Goal: Task Accomplishment & Management: Manage account settings

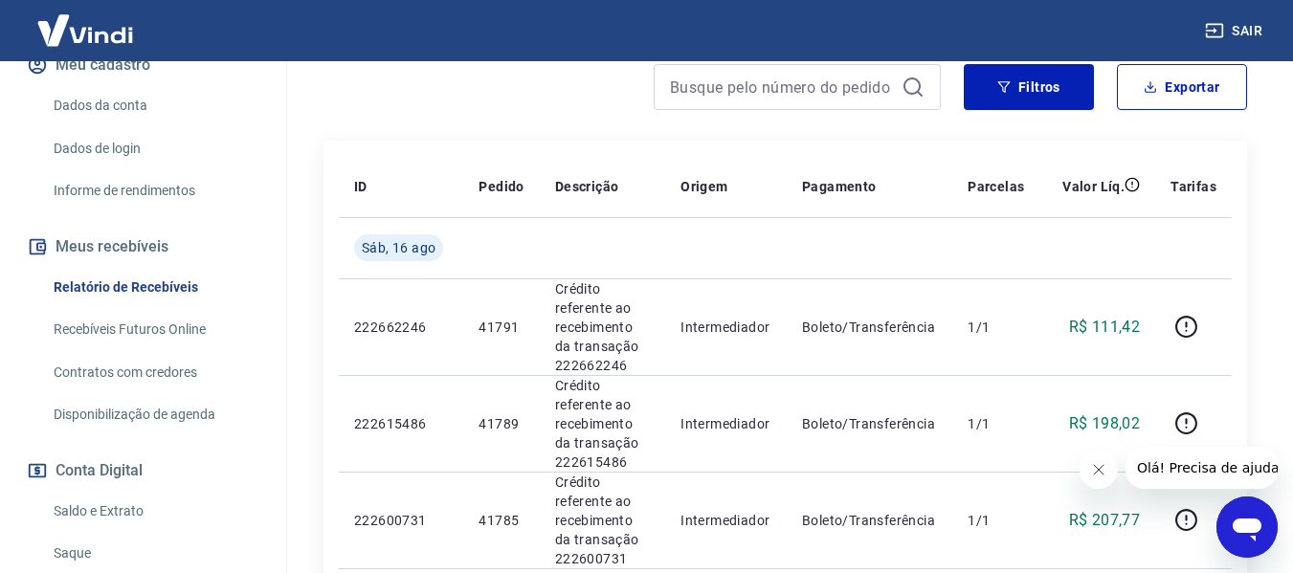
scroll to position [287, 0]
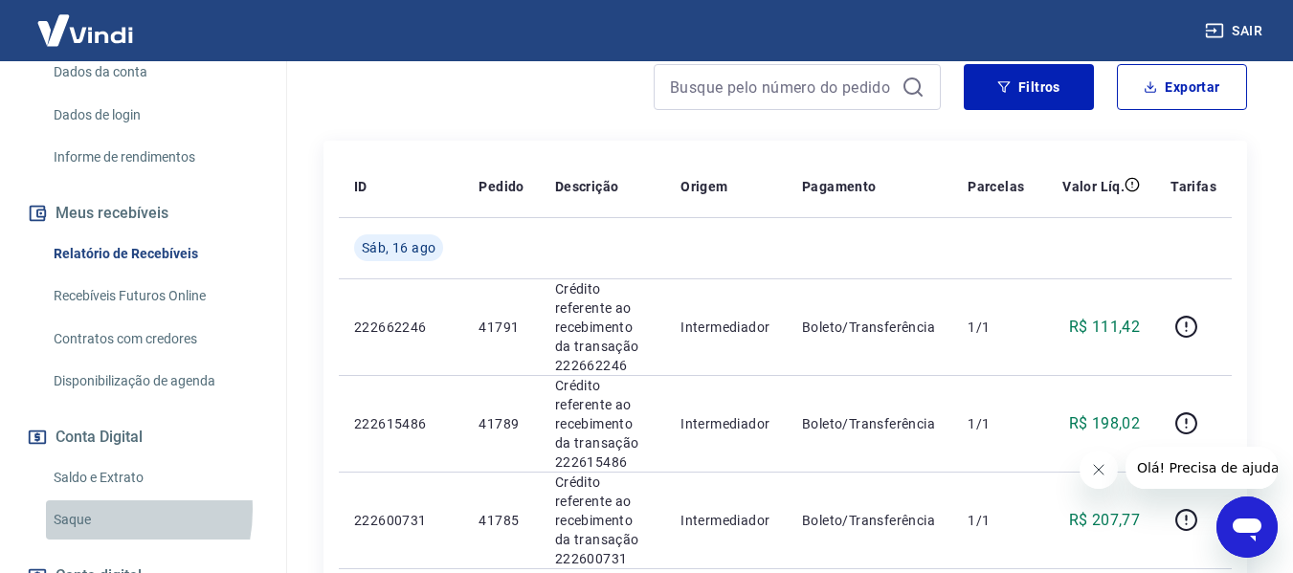
click at [84, 510] on link "Saque" at bounding box center [154, 520] width 217 height 39
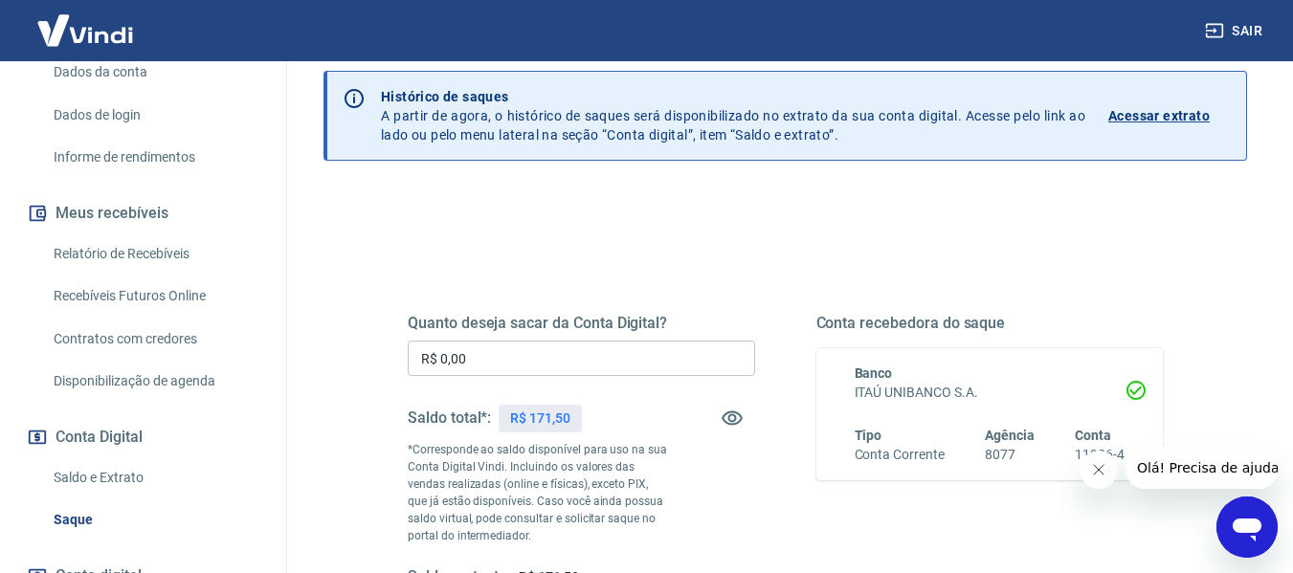
scroll to position [191, 0]
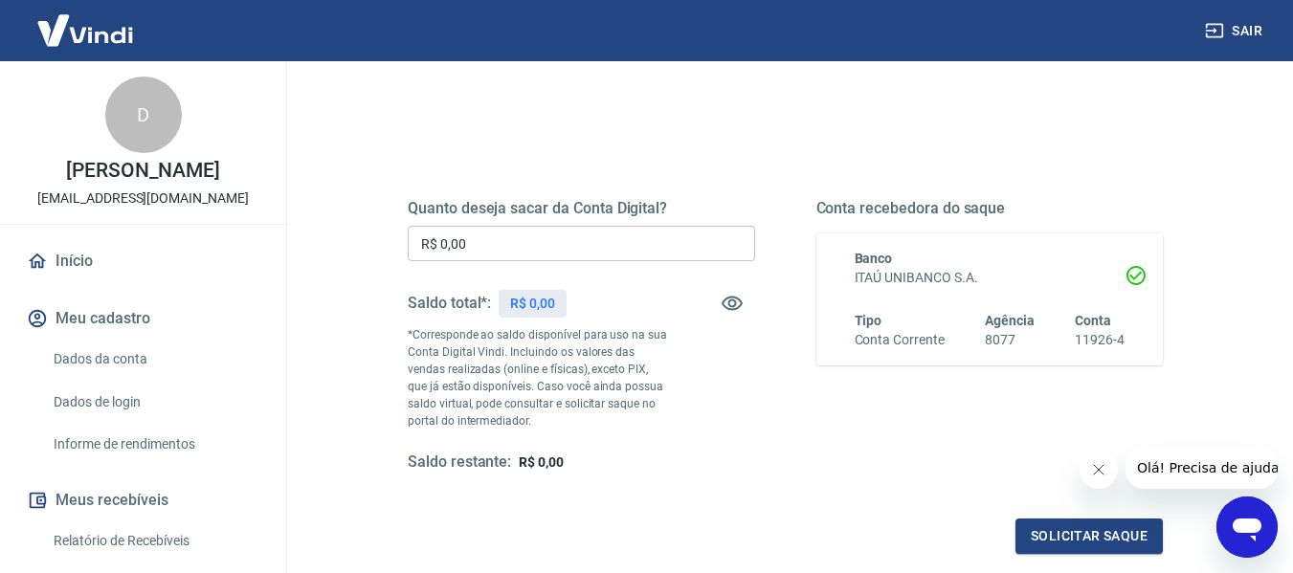
scroll to position [191, 0]
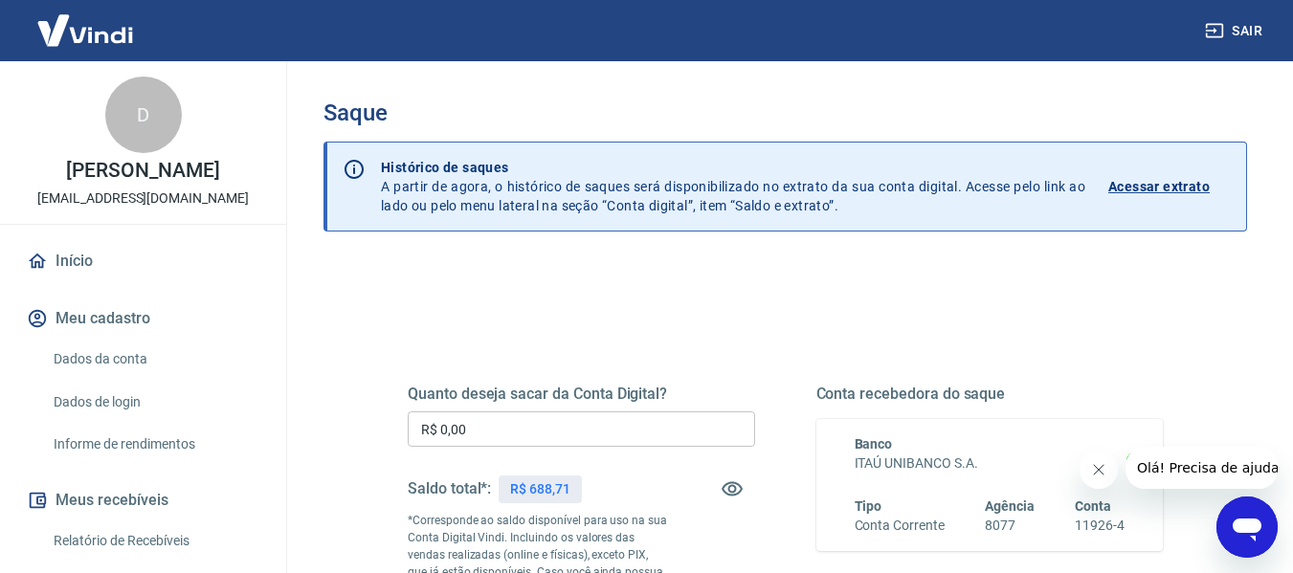
click at [659, 417] on input "R$ 0,00" at bounding box center [581, 429] width 347 height 35
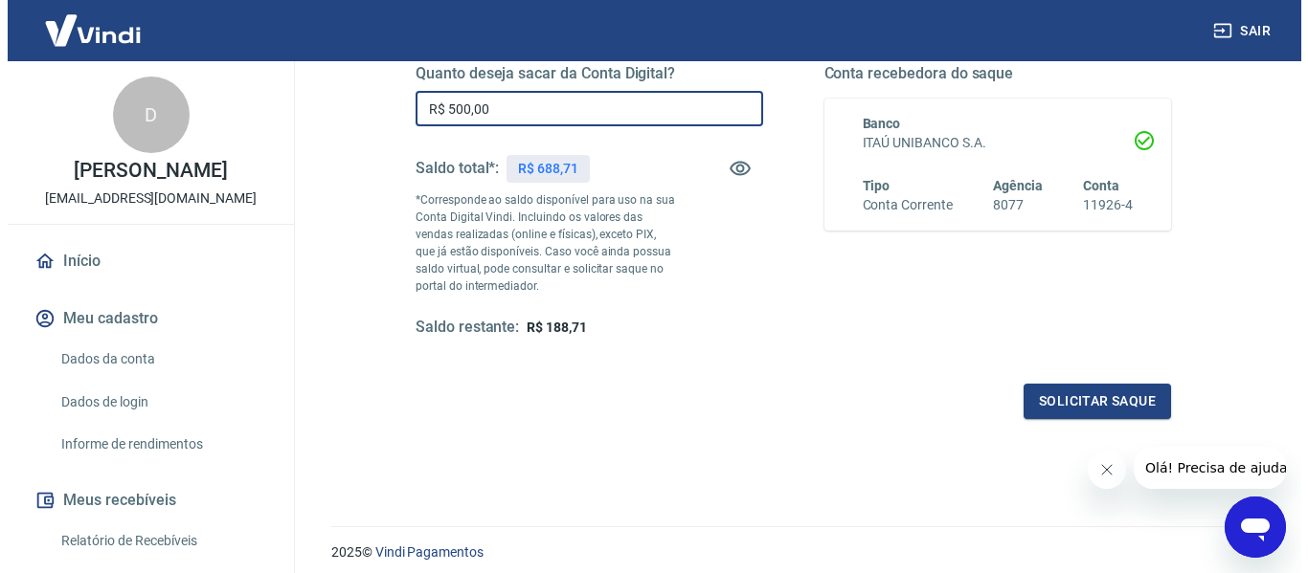
scroll to position [287, 0]
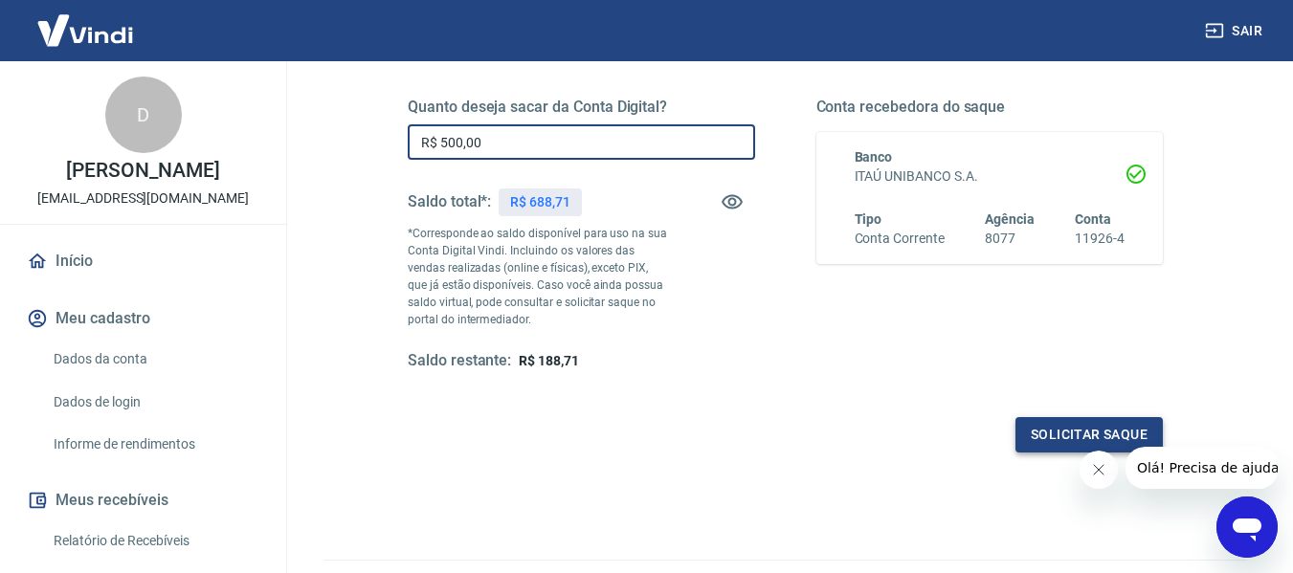
type input "R$ 500,00"
click at [1101, 436] on button "Solicitar saque" at bounding box center [1089, 434] width 147 height 35
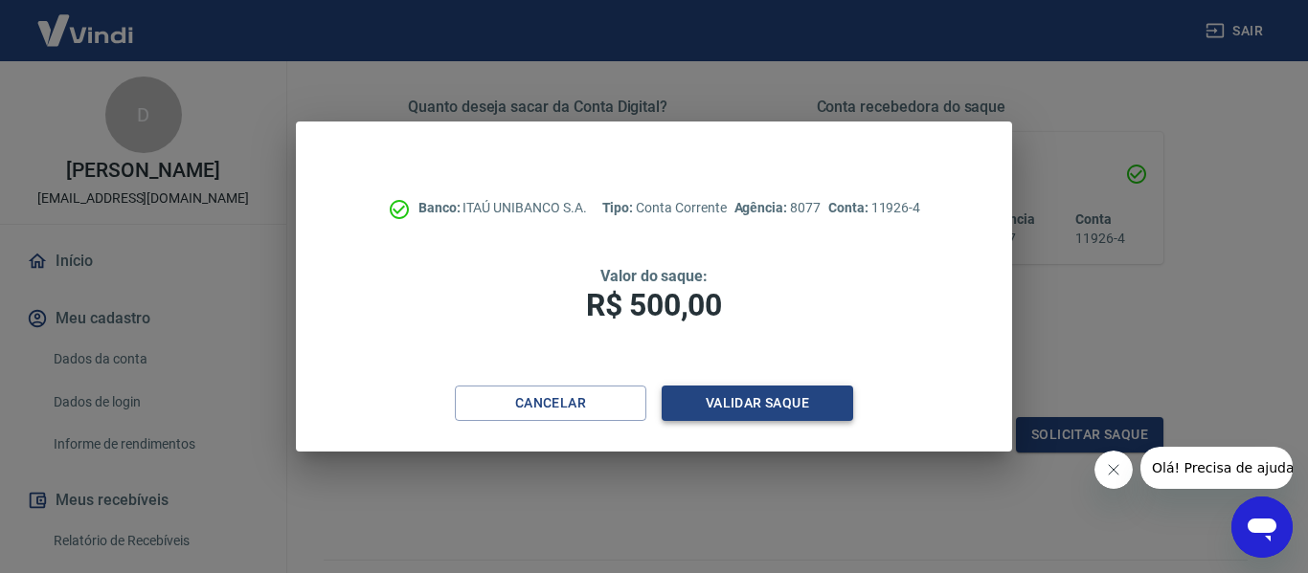
click at [772, 400] on button "Validar saque" at bounding box center [756, 403] width 191 height 35
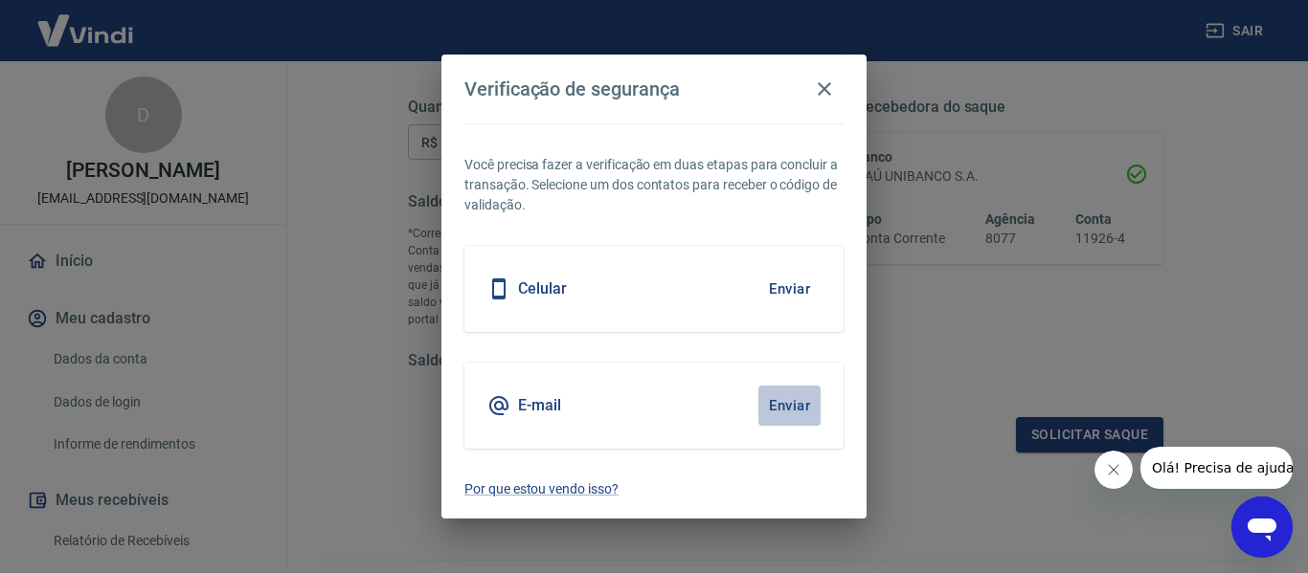
click at [807, 407] on button "Enviar" at bounding box center [789, 406] width 62 height 40
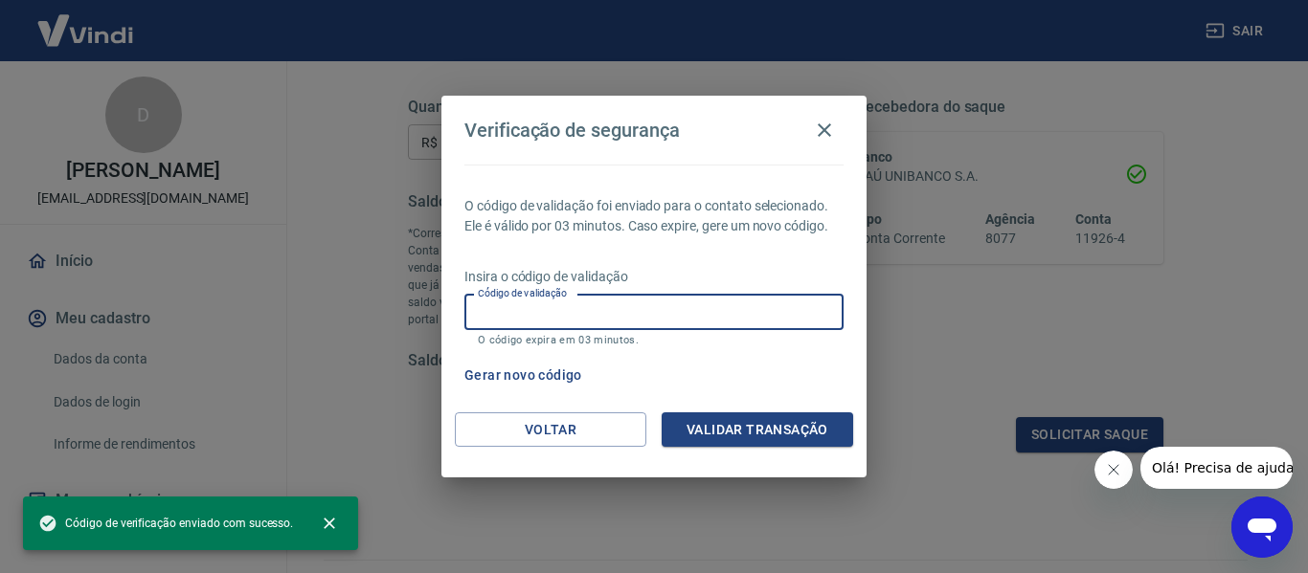
drag, startPoint x: 623, startPoint y: 312, endPoint x: 622, endPoint y: 298, distance: 14.4
click at [622, 312] on input "Código de validação" at bounding box center [653, 312] width 379 height 35
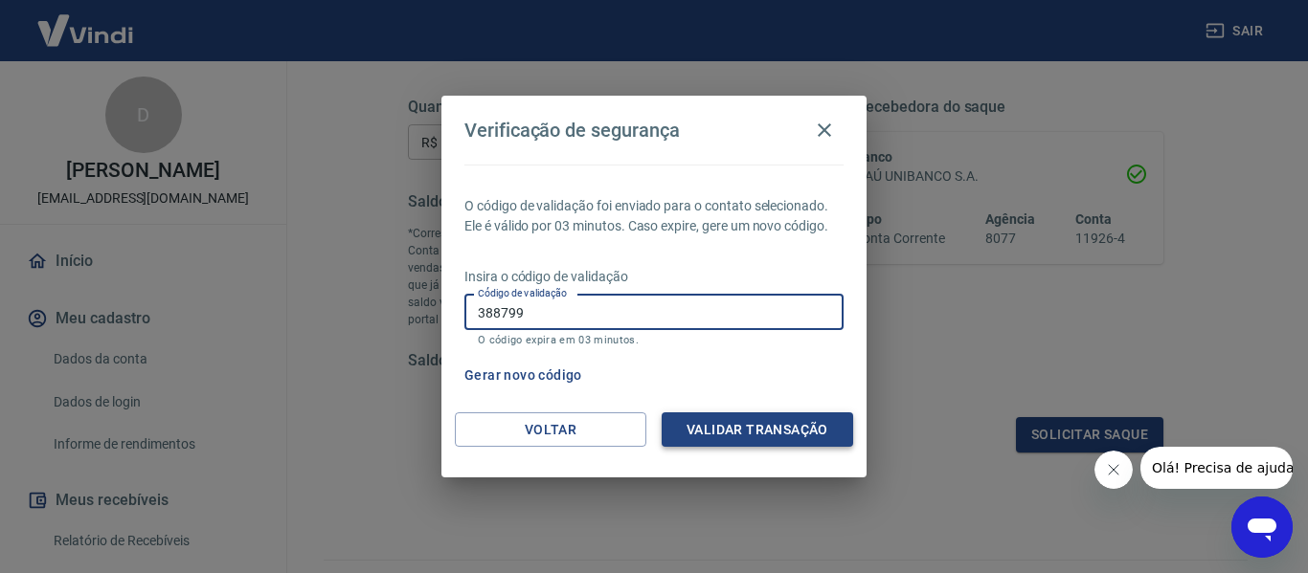
type input "388799"
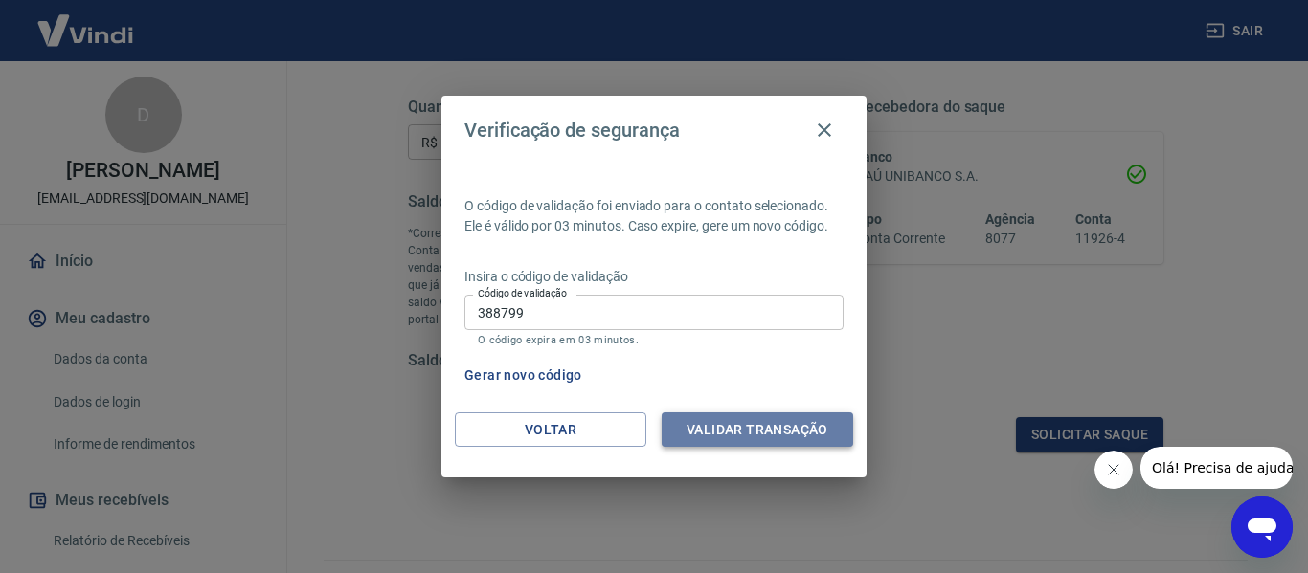
click at [754, 443] on button "Validar transação" at bounding box center [756, 430] width 191 height 35
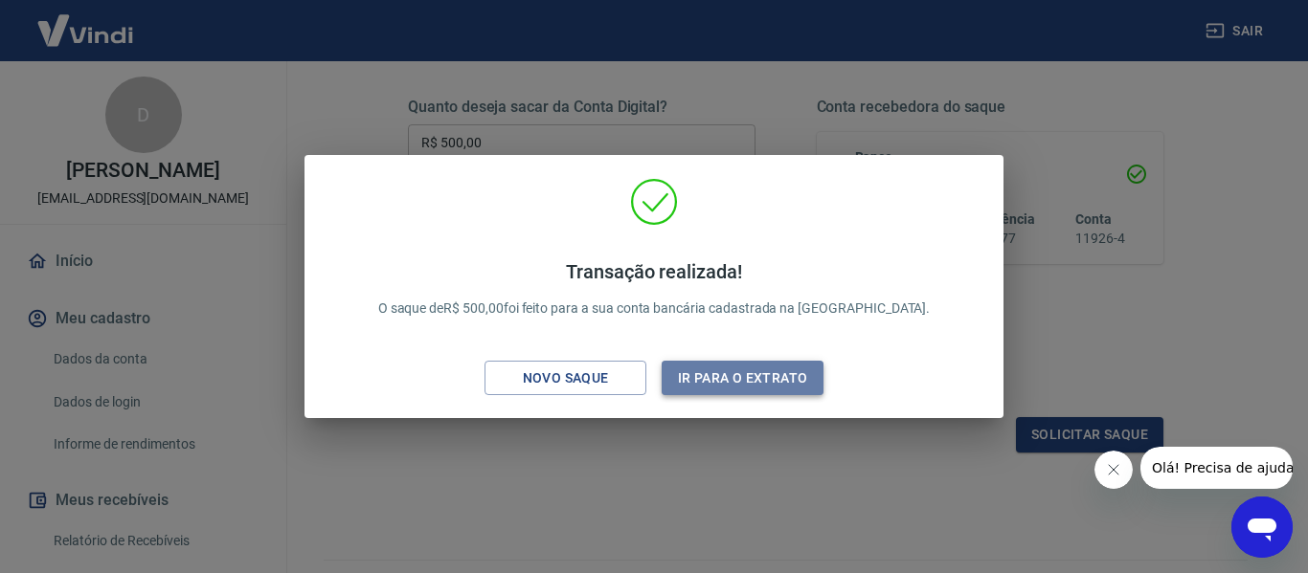
click at [739, 371] on button "Ir para o extrato" at bounding box center [742, 378] width 162 height 35
